Goal: Task Accomplishment & Management: Use online tool/utility

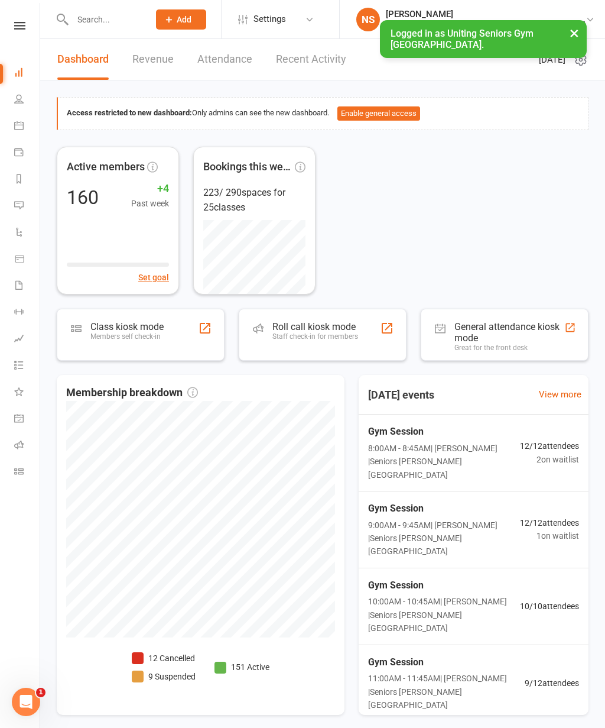
click at [18, 123] on icon at bounding box center [18, 125] width 9 height 9
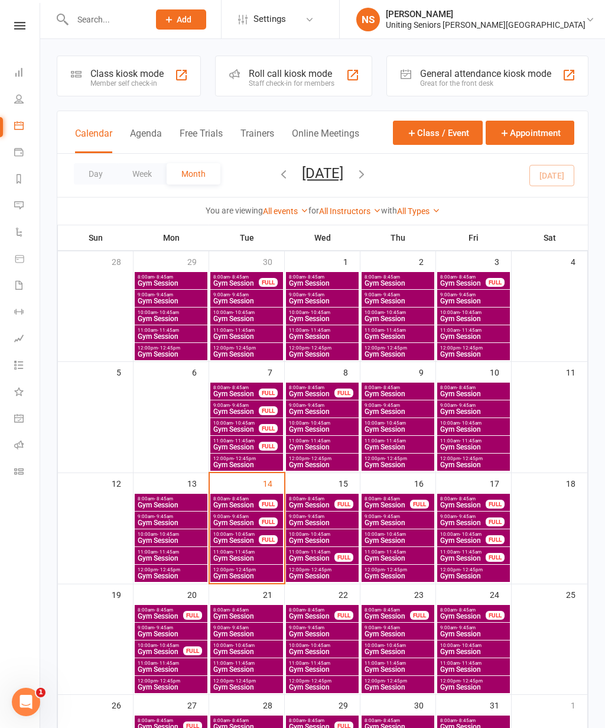
click at [114, 83] on div "Member self check-in" at bounding box center [126, 83] width 73 height 8
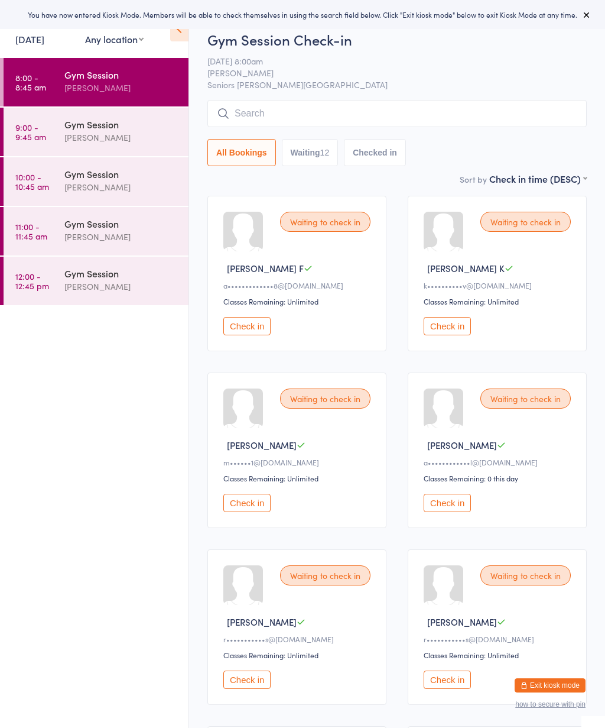
click at [580, 13] on button at bounding box center [587, 15] width 14 height 14
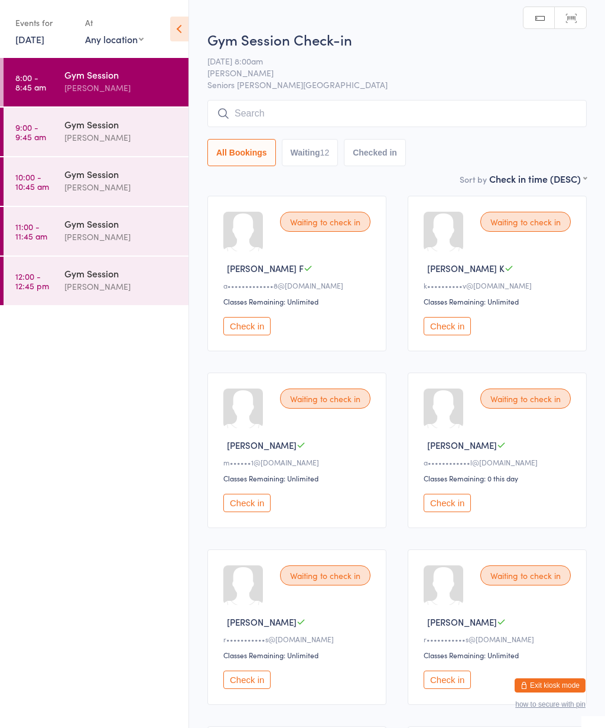
click at [186, 33] on icon at bounding box center [179, 29] width 18 height 25
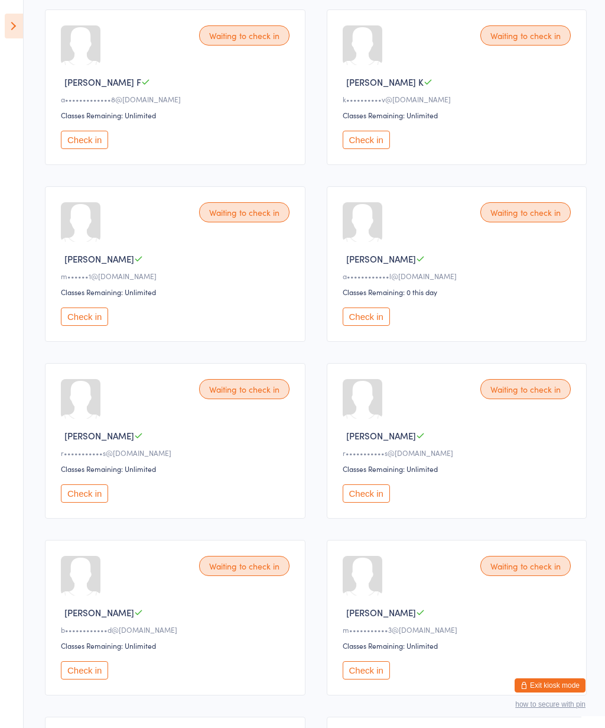
scroll to position [188, 0]
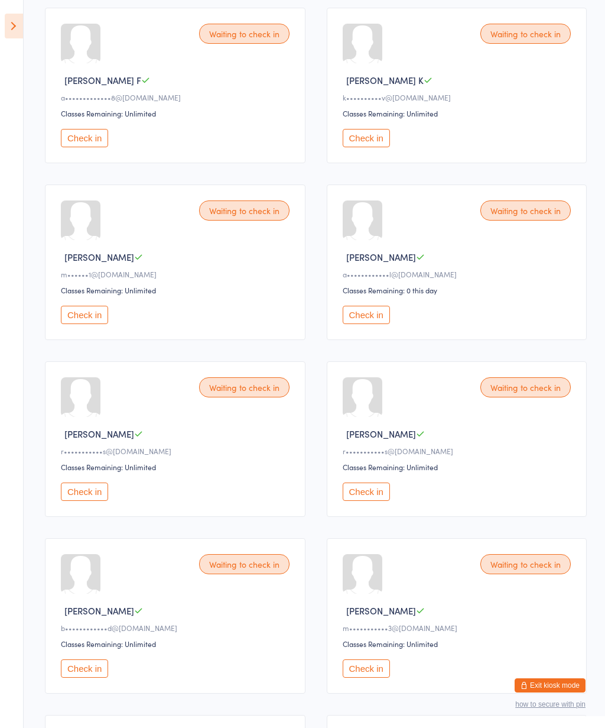
click at [378, 147] on button "Check in" at bounding box center [366, 138] width 47 height 18
click at [75, 677] on button "Check in" at bounding box center [84, 668] width 47 height 18
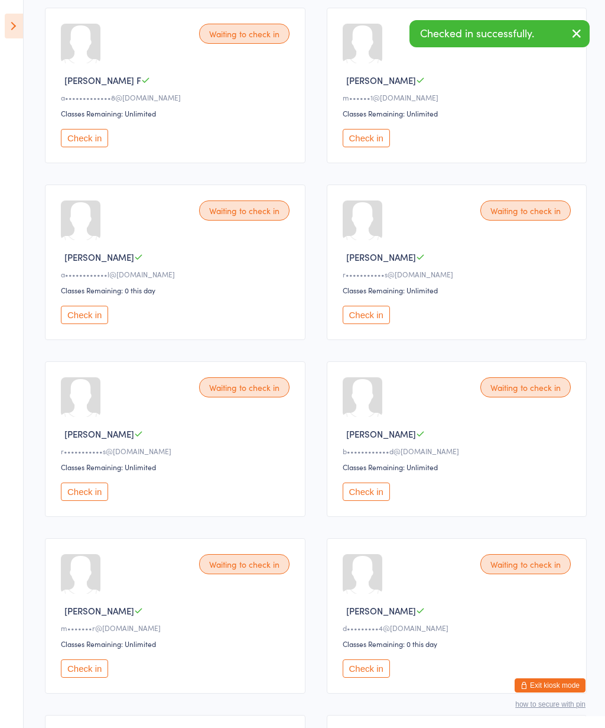
click at [90, 677] on button "Check in" at bounding box center [84, 668] width 47 height 18
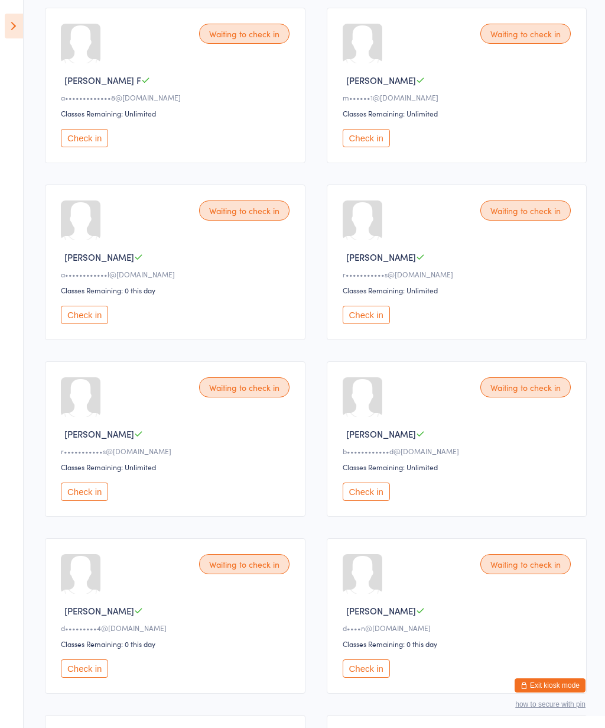
click at [89, 140] on button "Check in" at bounding box center [84, 138] width 47 height 18
click at [382, 501] on button "Check in" at bounding box center [366, 491] width 47 height 18
click at [388, 501] on button "Check in" at bounding box center [366, 491] width 47 height 18
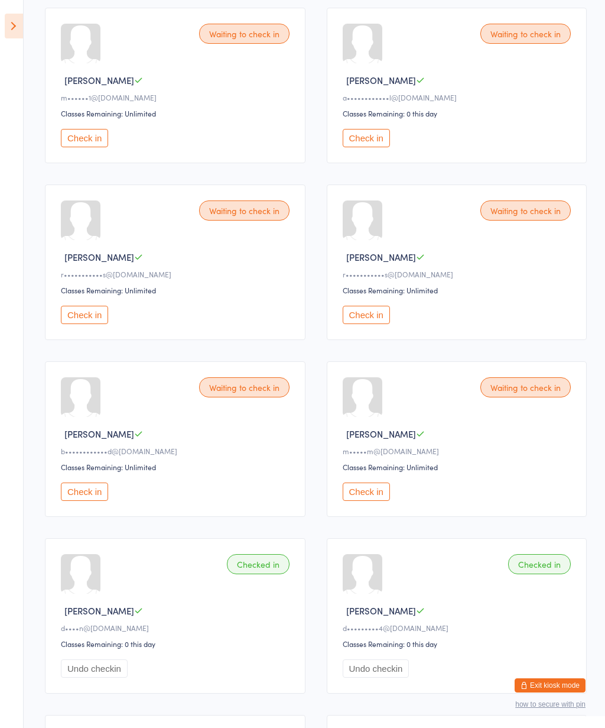
click at [371, 147] on button "Check in" at bounding box center [366, 138] width 47 height 18
click at [87, 501] on button "Check in" at bounding box center [84, 491] width 47 height 18
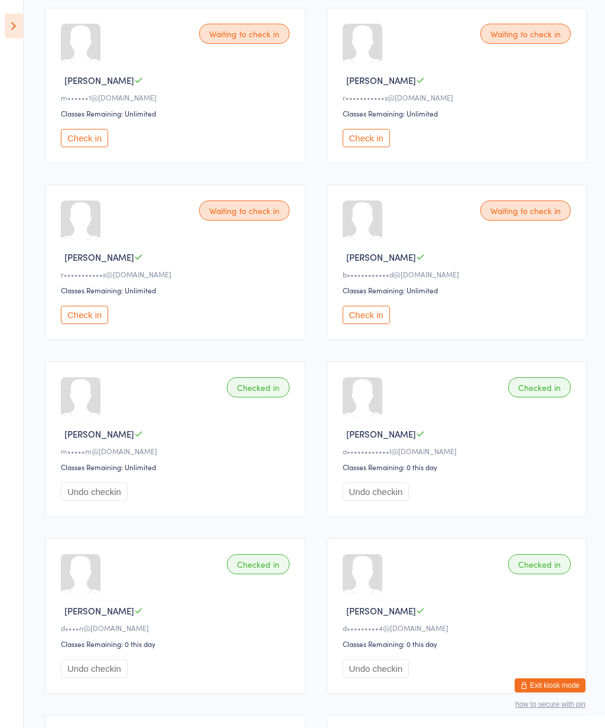
click at [367, 147] on button "Check in" at bounding box center [366, 138] width 47 height 18
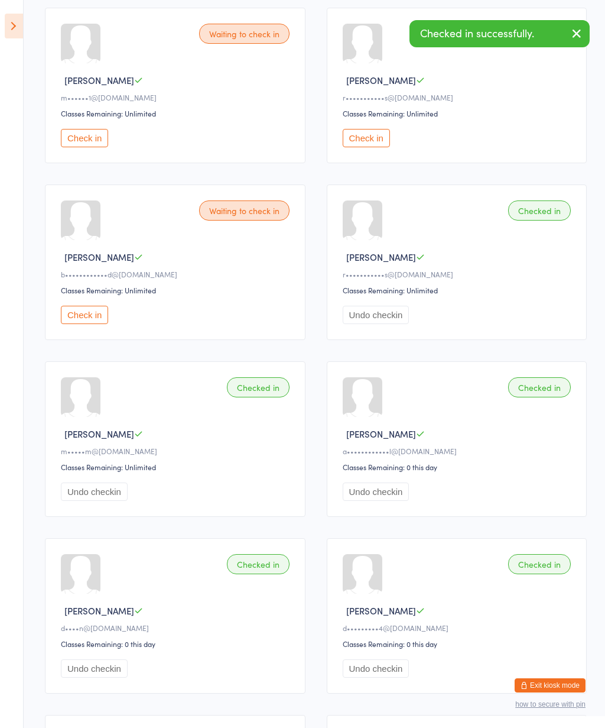
click at [371, 147] on button "Check in" at bounding box center [366, 138] width 47 height 18
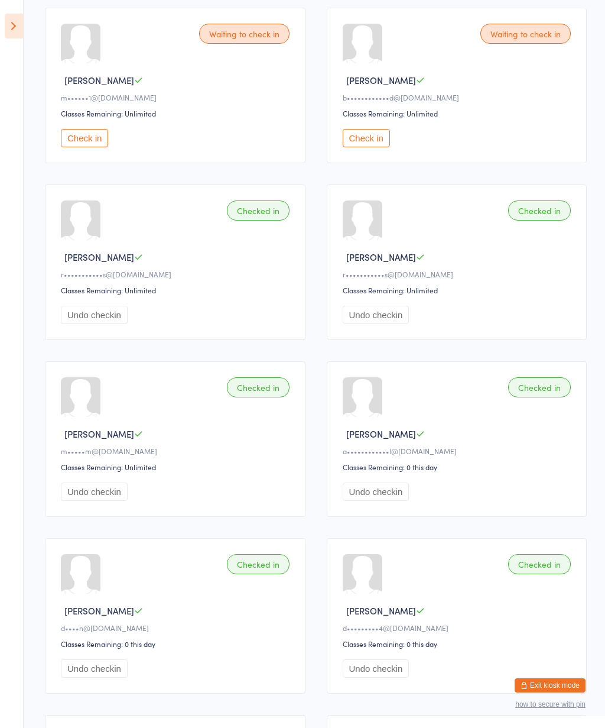
click at [92, 147] on button "Check in" at bounding box center [84, 138] width 47 height 18
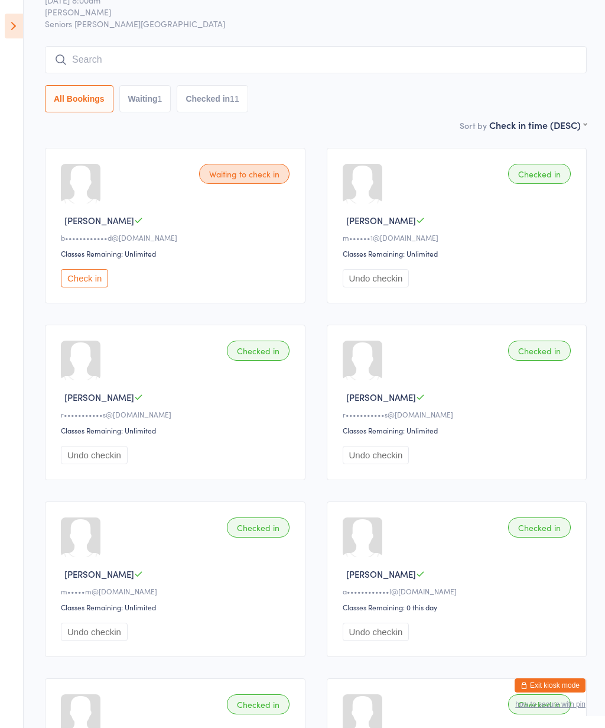
scroll to position [0, 0]
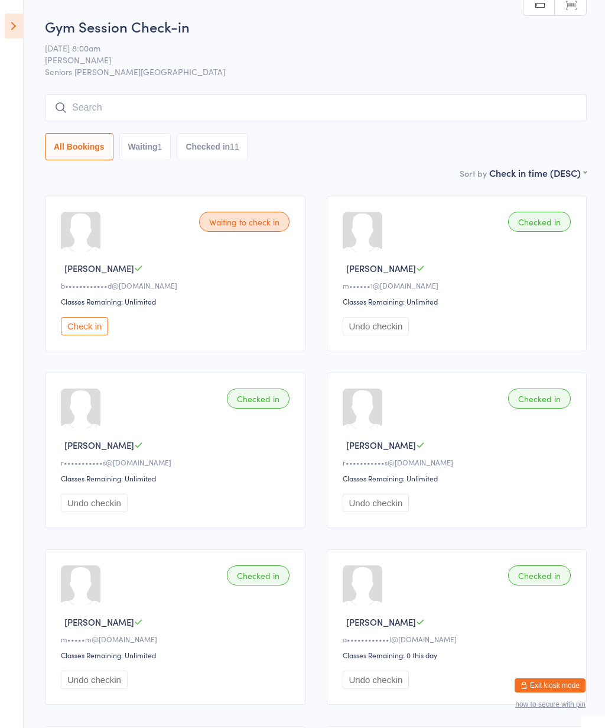
click at [92, 333] on button "Check in" at bounding box center [84, 326] width 47 height 18
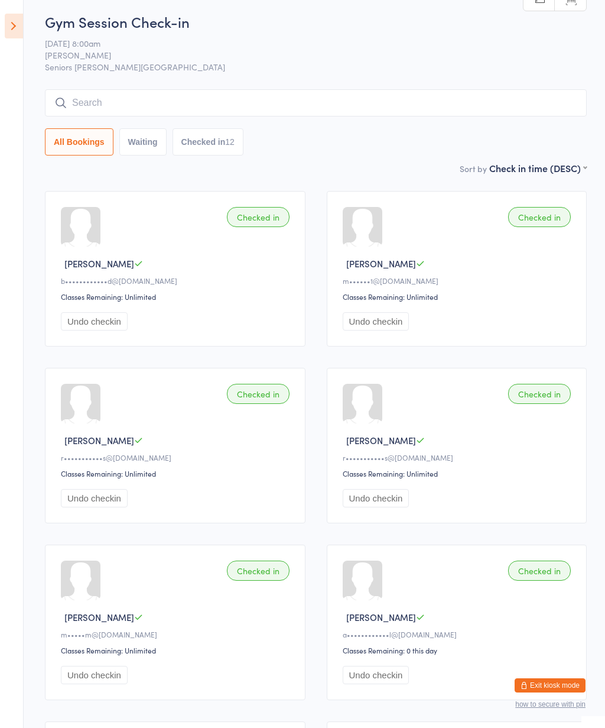
scroll to position [8, 0]
